Goal: Task Accomplishment & Management: Use online tool/utility

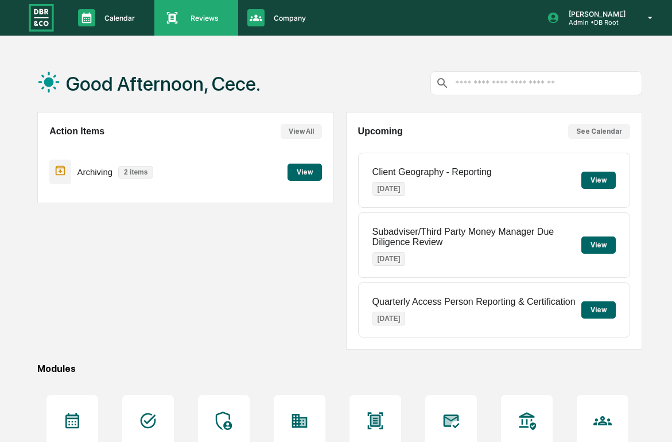
click at [195, 21] on p "Reviews" at bounding box center [202, 18] width 43 height 9
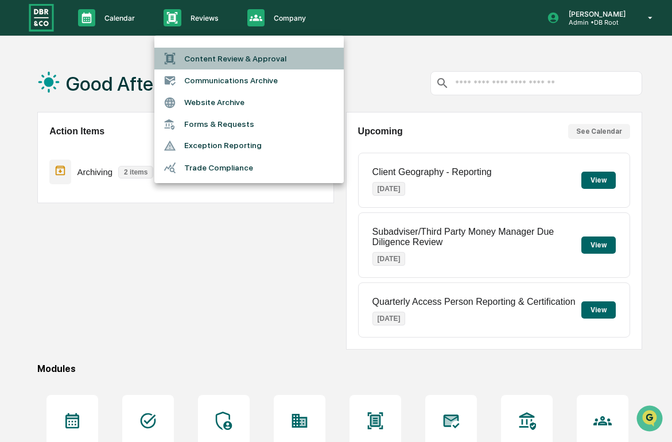
click at [204, 56] on li "Content Review & Approval" at bounding box center [248, 59] width 189 height 22
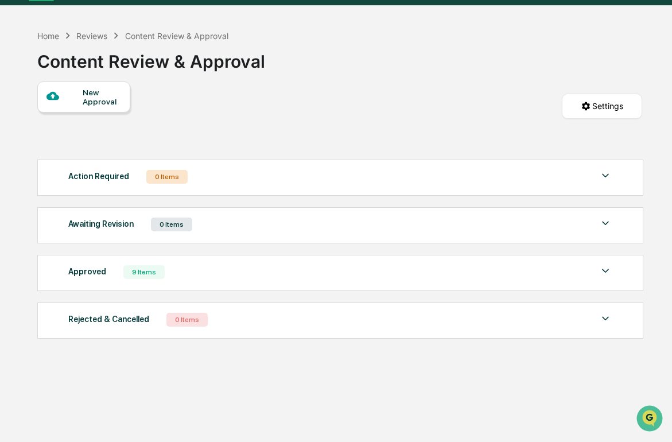
scroll to position [37, 0]
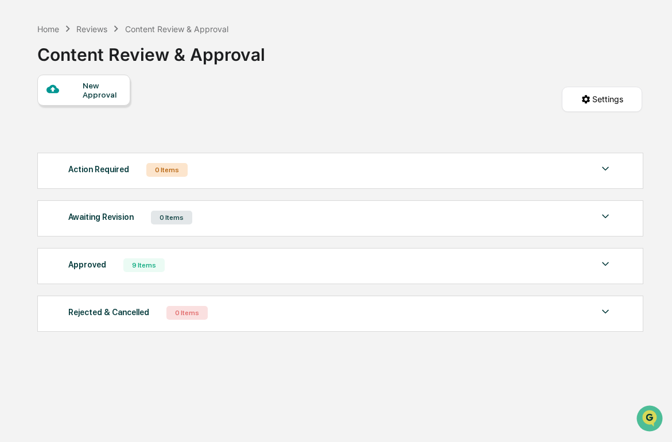
click at [221, 270] on div "Approved 9 Items" at bounding box center [340, 265] width 545 height 16
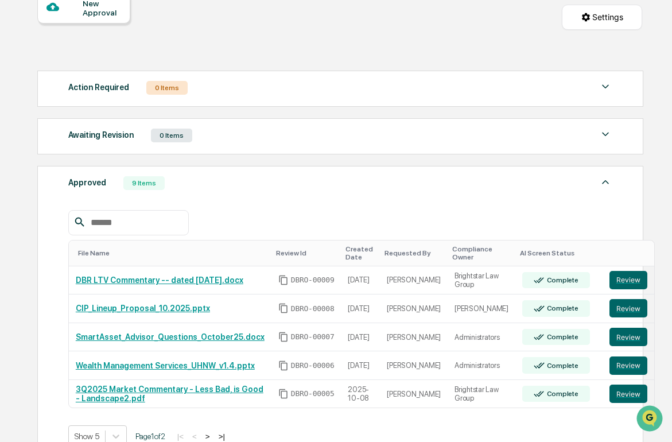
scroll to position [122, 0]
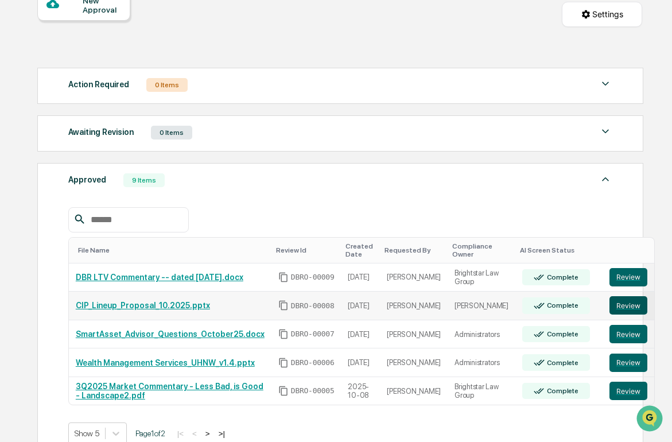
click at [609, 312] on button "Review" at bounding box center [628, 305] width 38 height 18
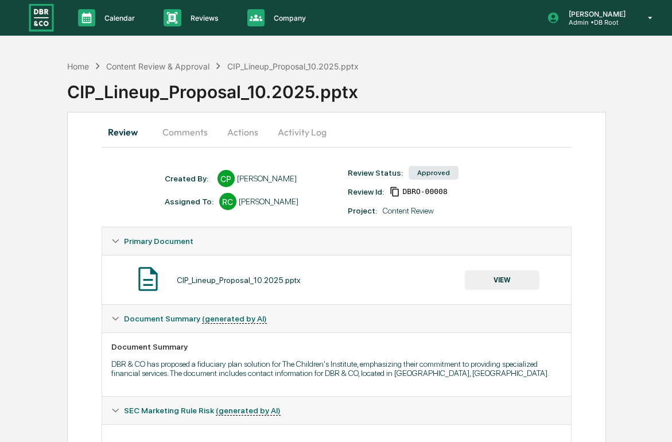
click at [248, 136] on button "Actions" at bounding box center [243, 132] width 52 height 28
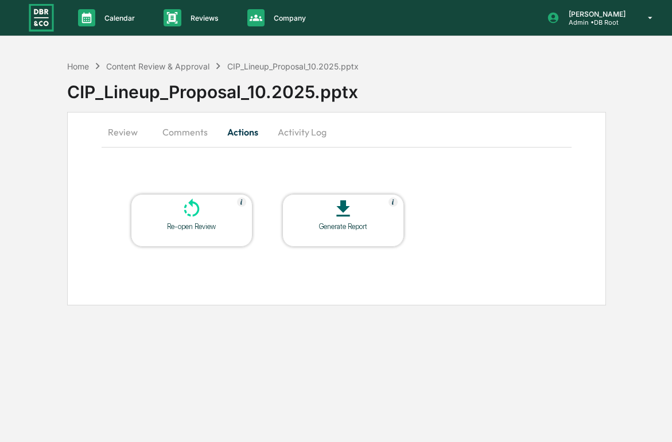
click at [288, 131] on button "Activity Log" at bounding box center [302, 132] width 67 height 28
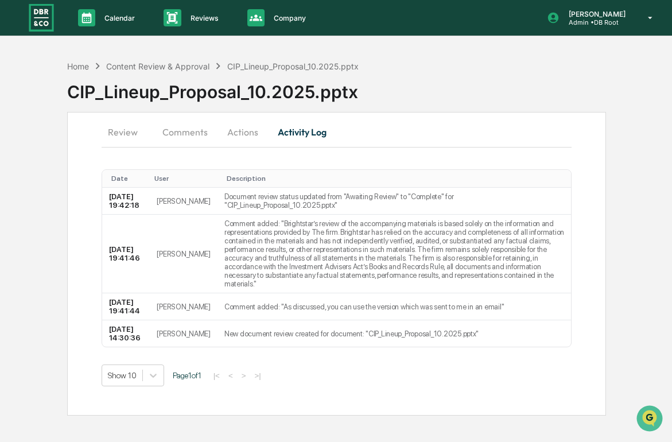
click at [128, 131] on button "Review" at bounding box center [128, 132] width 52 height 28
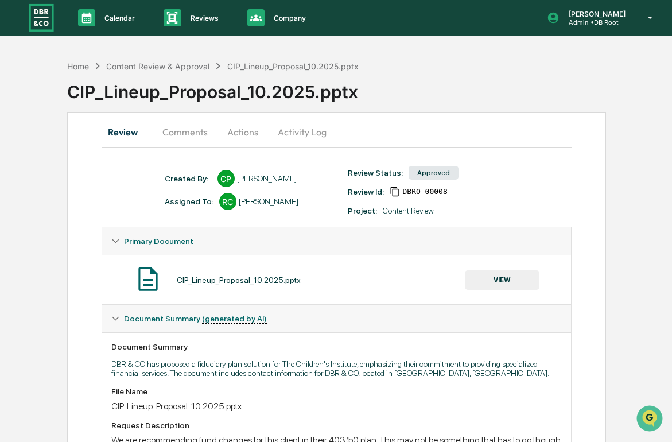
click at [322, 219] on div "Created By: ‎ ‎ CP Connie Pallof Assigned To: RC Rich Chen Review Status: Appro…" at bounding box center [342, 196] width 367 height 62
click at [643, 421] on icon "Open customer support" at bounding box center [649, 432] width 29 height 29
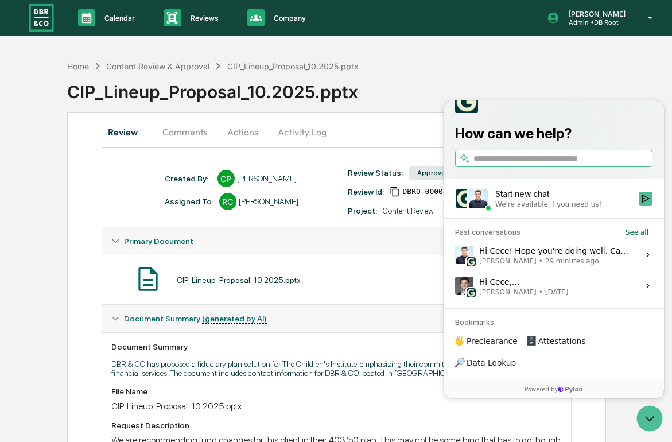
click at [570, 266] on div "Hi Cece! Hope you're doing well. Can you send us the link to the document you'r…" at bounding box center [555, 255] width 153 height 22
click at [455, 255] on button "View issue" at bounding box center [454, 255] width 1 height 1
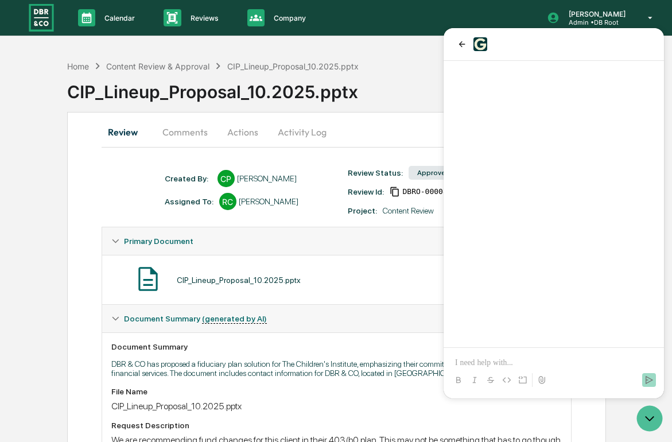
scroll to position [563, 0]
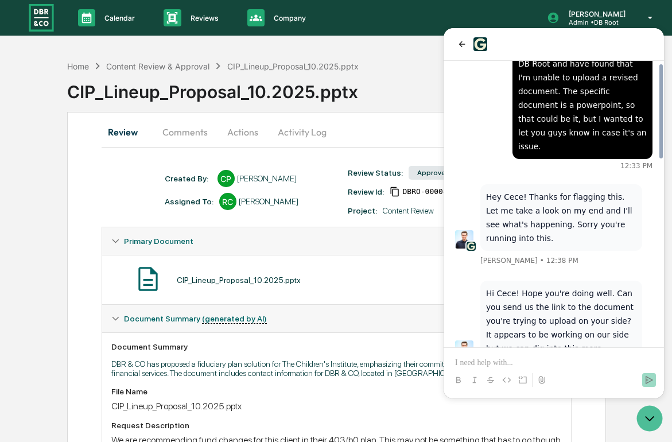
click at [535, 361] on p at bounding box center [553, 362] width 197 height 11
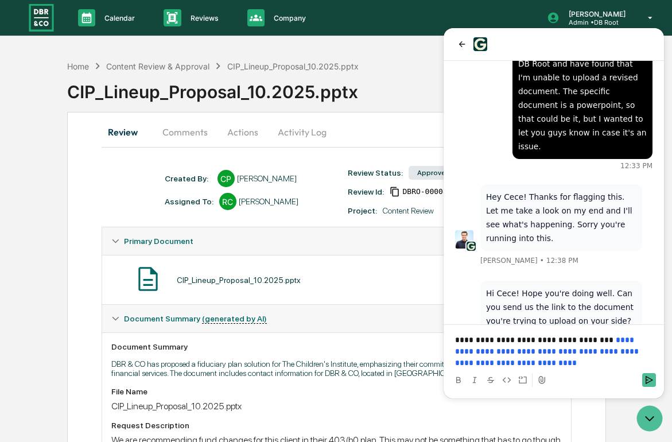
scroll to position [641, 0]
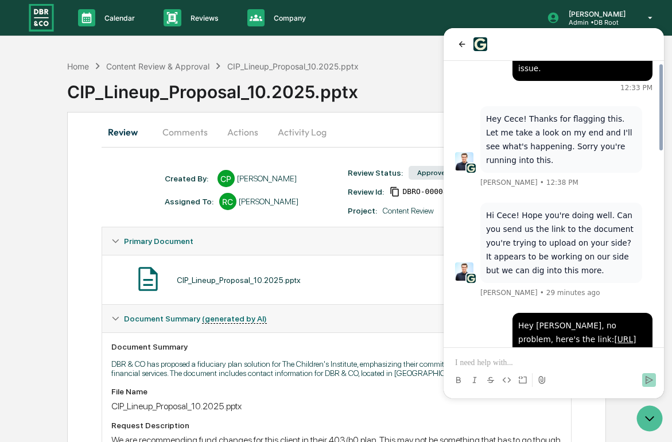
click at [567, 335] on link "https://my.greenboard.com/documents/review/fc560d2a-0314-4b51-bdaa-ba8b3e9315bd" at bounding box center [577, 346] width 118 height 23
